Goal: Navigation & Orientation: Go to known website

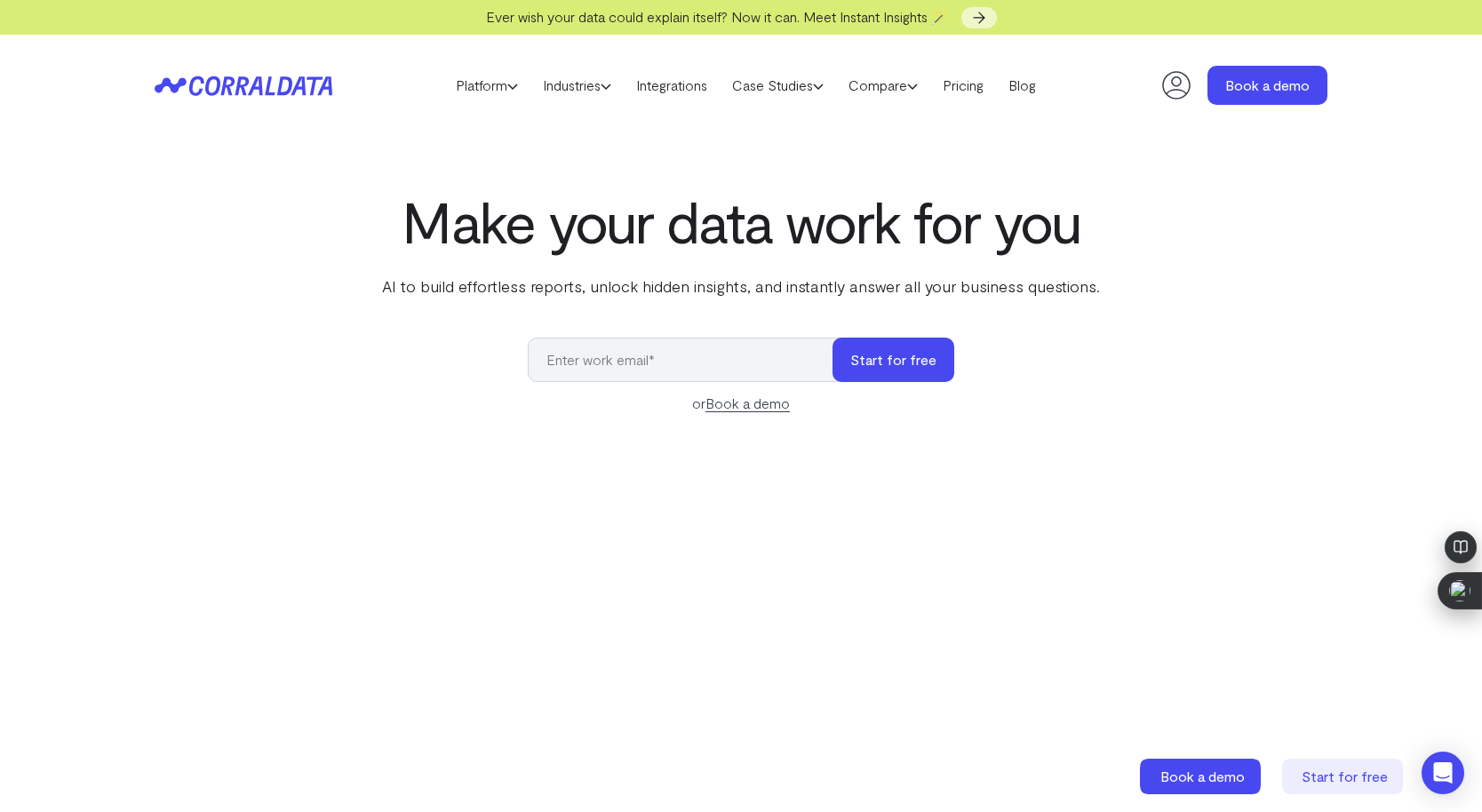
click at [269, 94] on icon at bounding box center [232, 86] width 87 height 19
click at [219, 84] on icon at bounding box center [232, 86] width 87 height 19
